Goal: Transaction & Acquisition: Purchase product/service

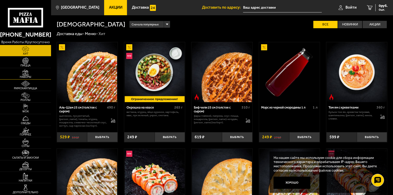
click at [29, 77] on span "Наборы" at bounding box center [25, 76] width 51 height 3
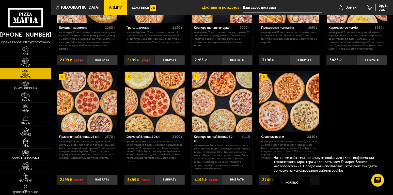
scroll to position [609, 0]
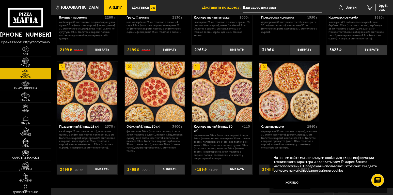
click at [112, 10] on link "Акции" at bounding box center [115, 7] width 23 height 15
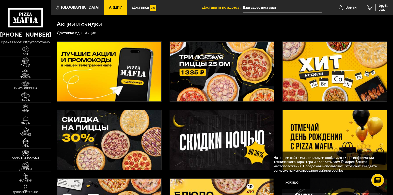
click at [349, 61] on img at bounding box center [334, 72] width 104 height 60
